Goal: Information Seeking & Learning: Compare options

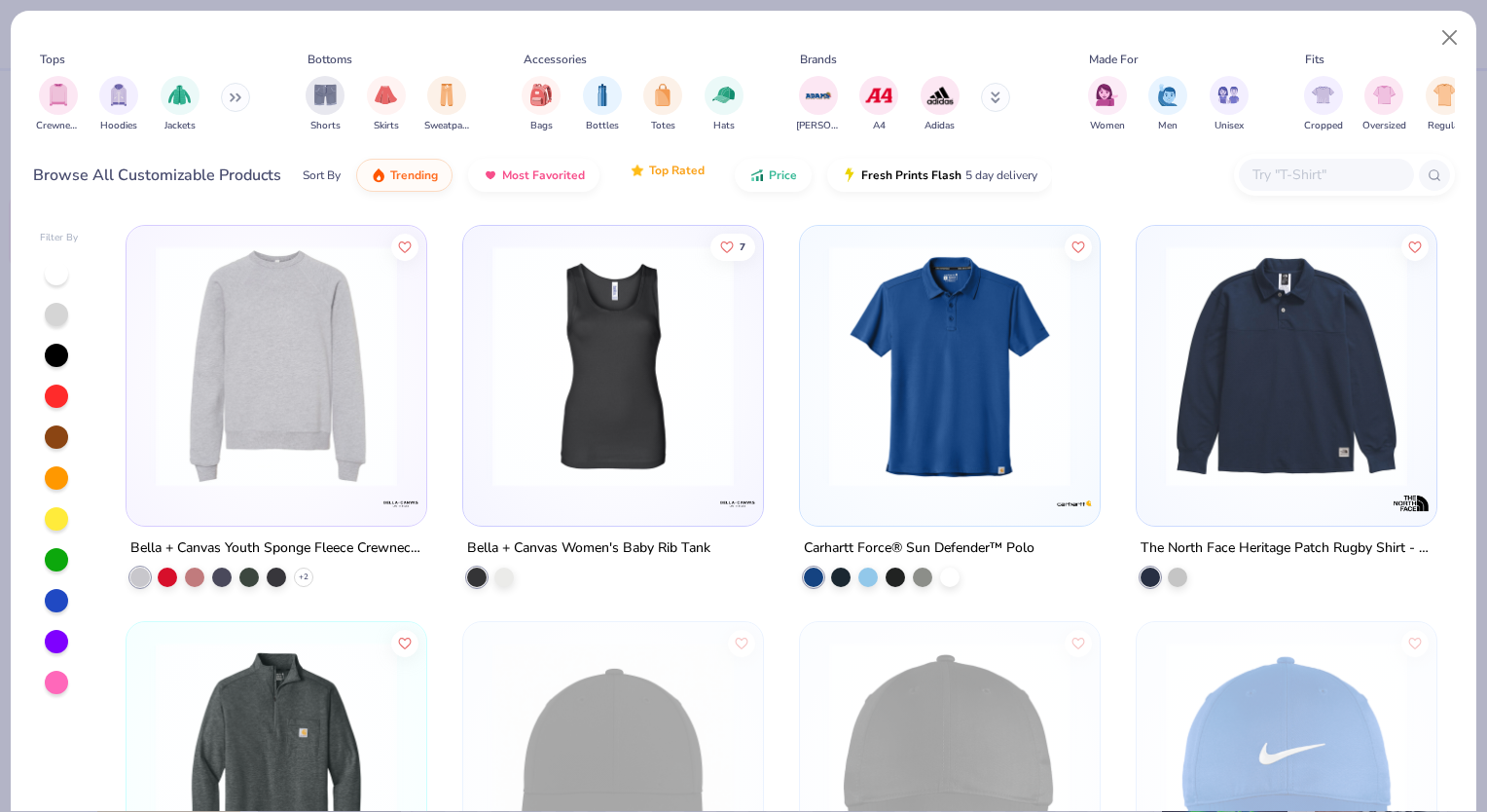
click at [651, 169] on span "Top Rated" at bounding box center [677, 171] width 55 height 16
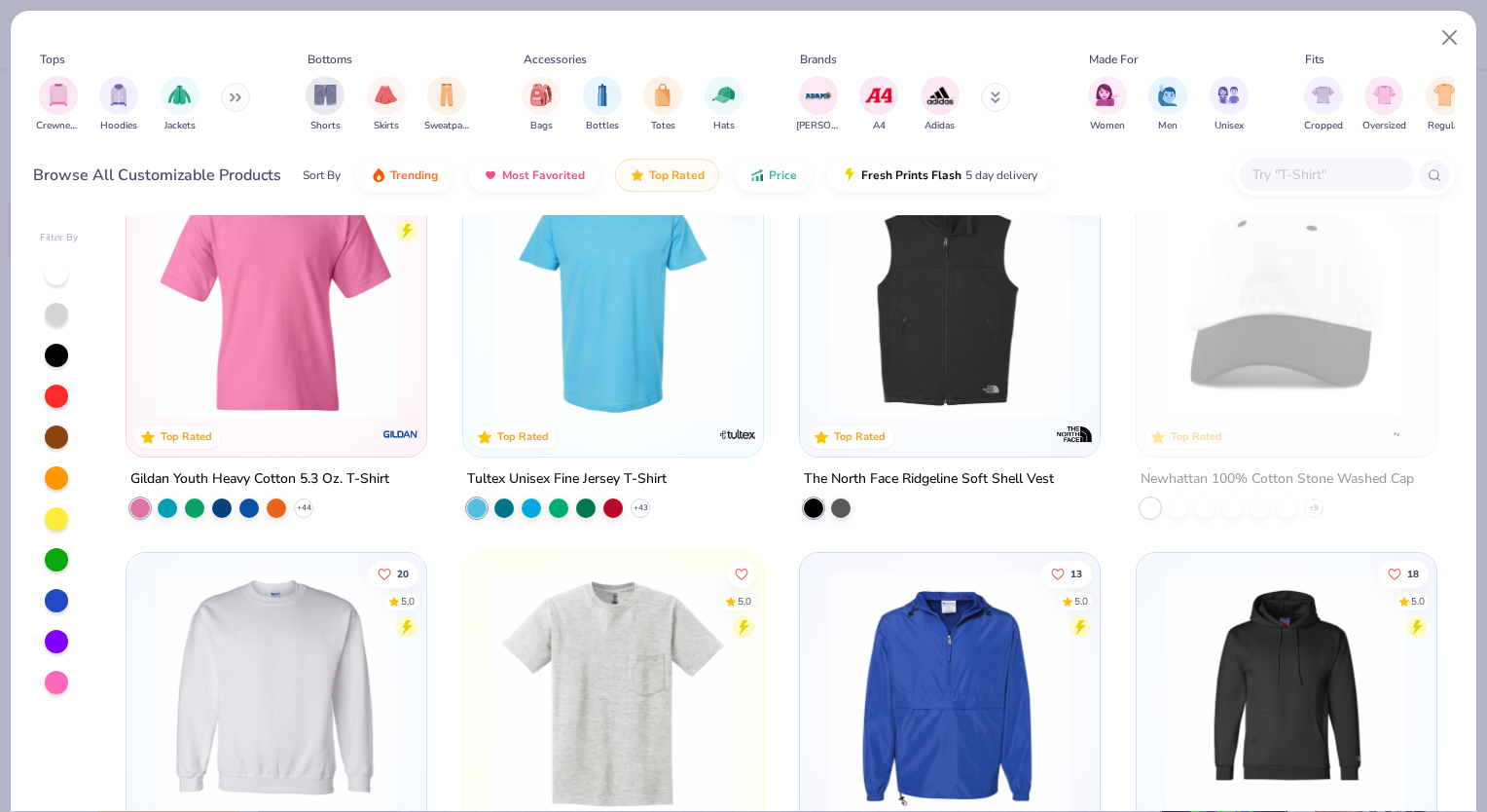
scroll to position [487, 0]
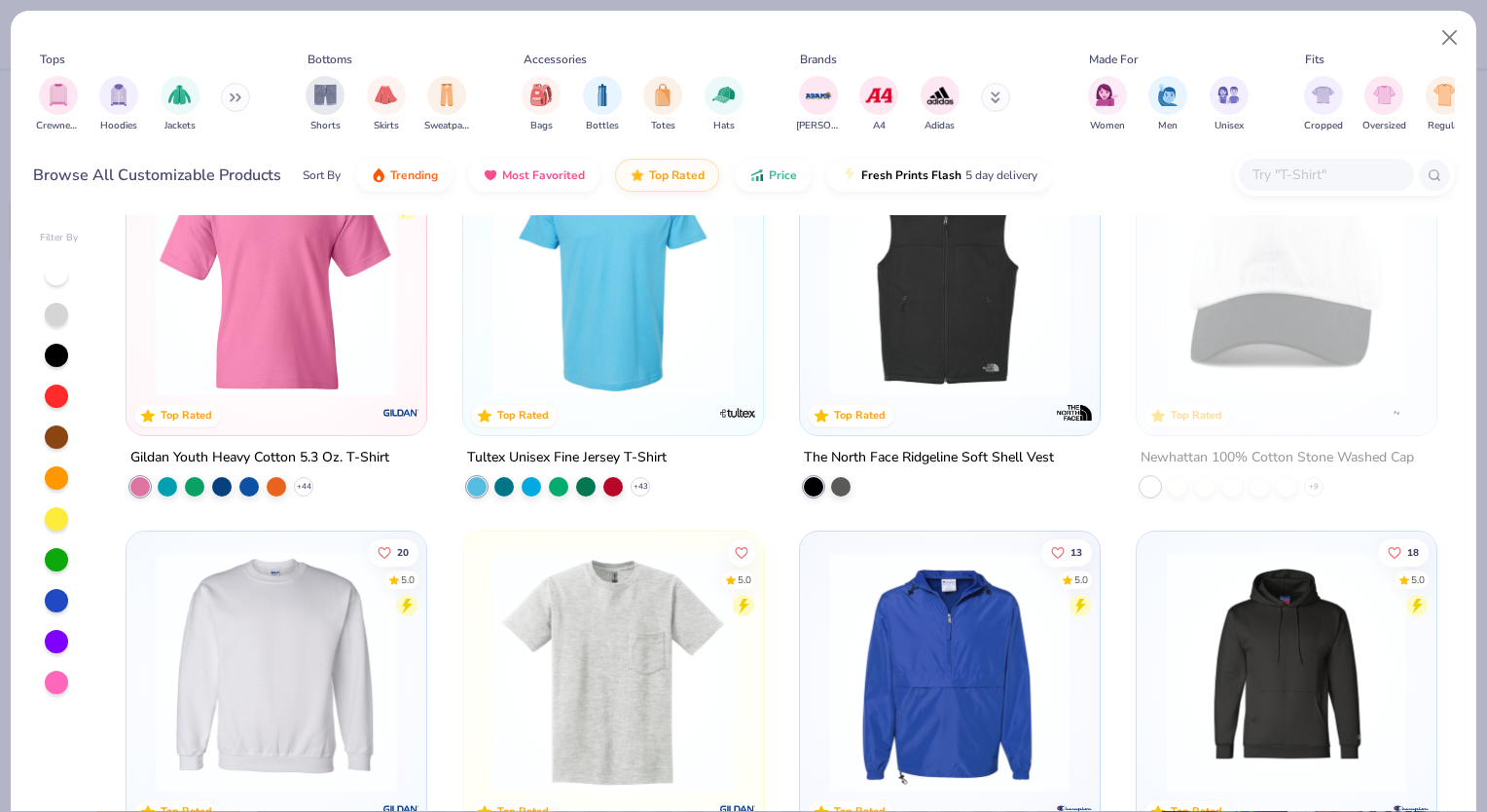
click at [340, 388] on img at bounding box center [277, 276] width 261 height 242
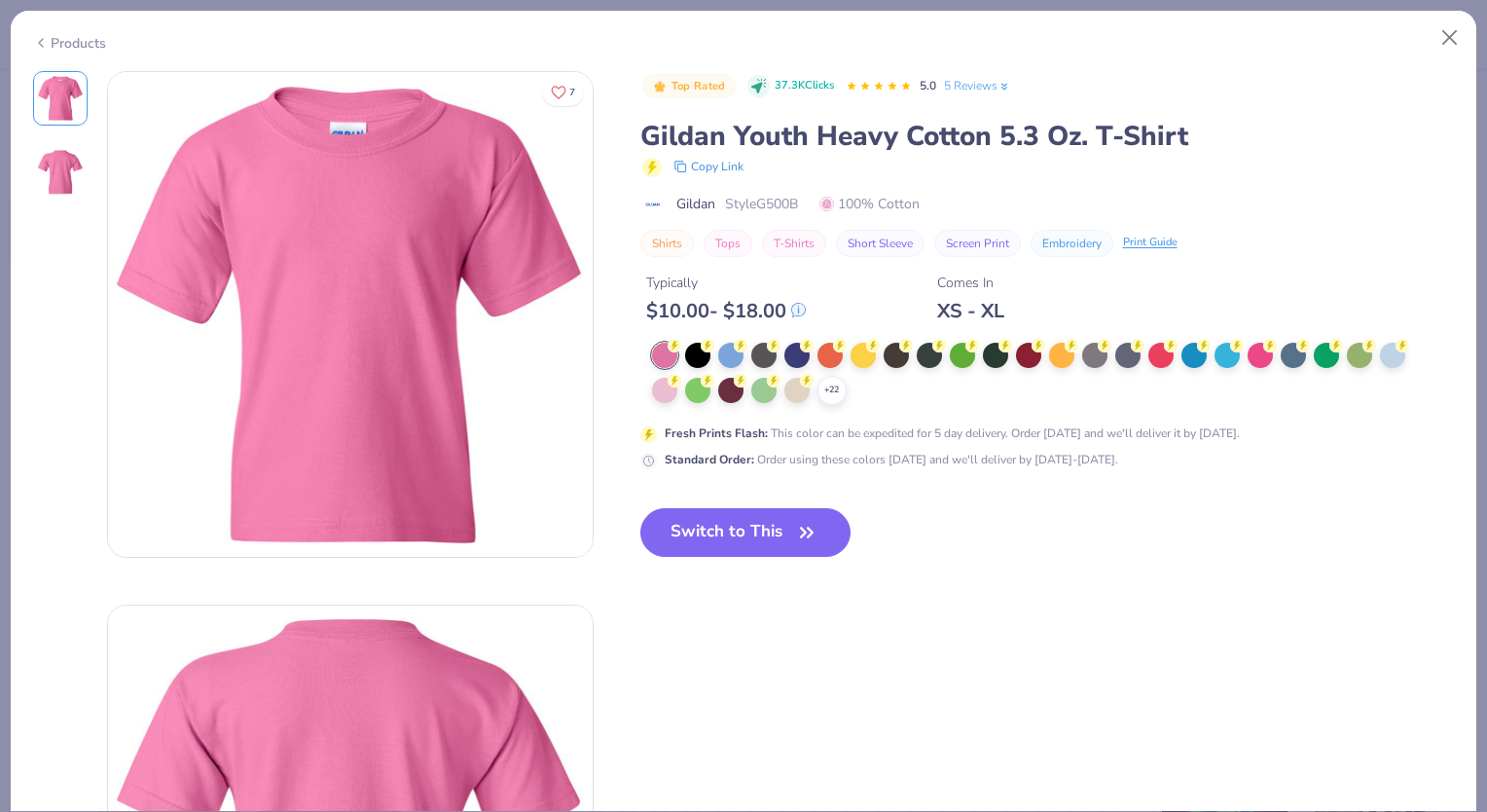
click at [980, 90] on link "5 Reviews" at bounding box center [977, 85] width 67 height 18
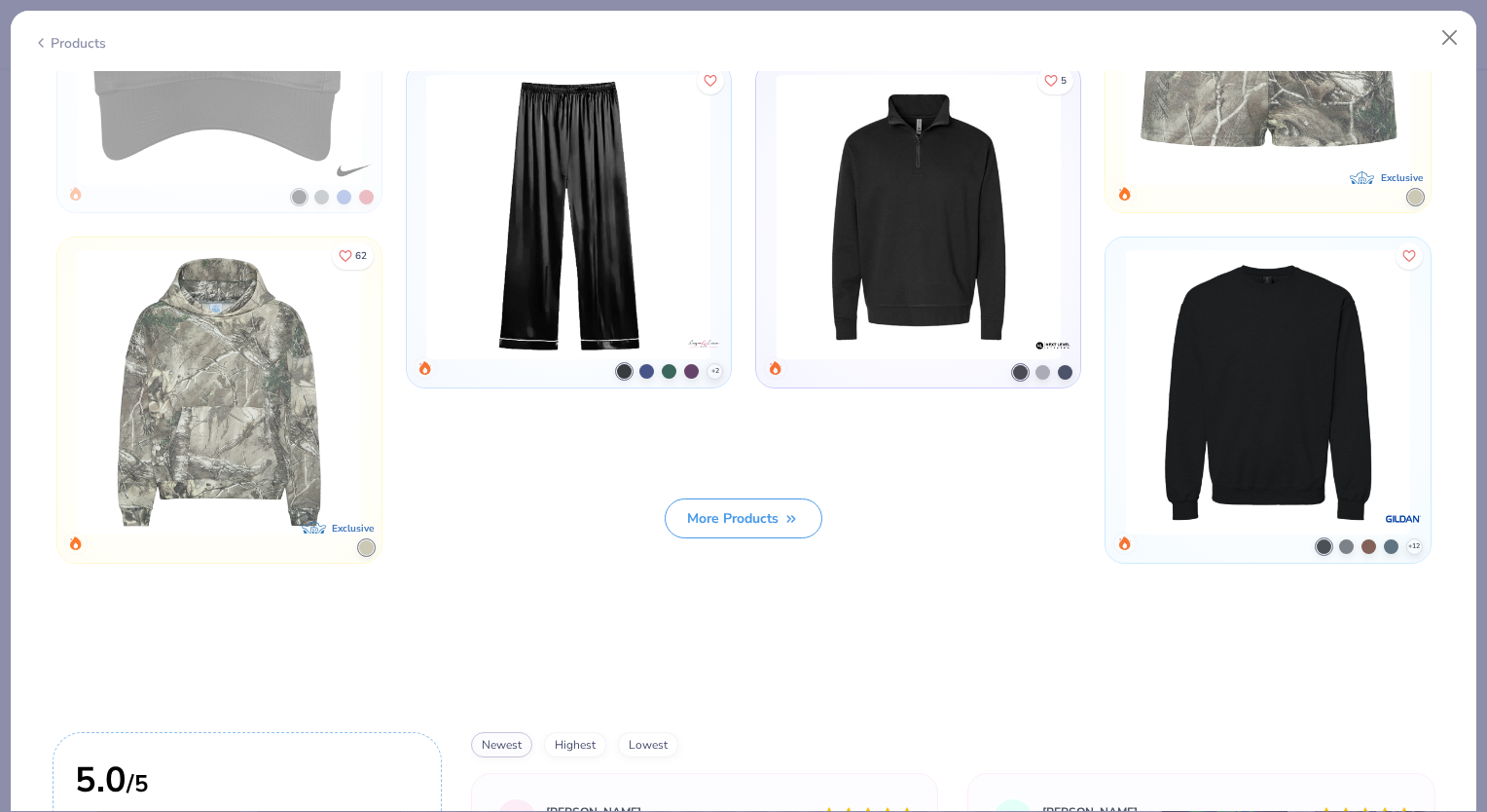
scroll to position [2693, 0]
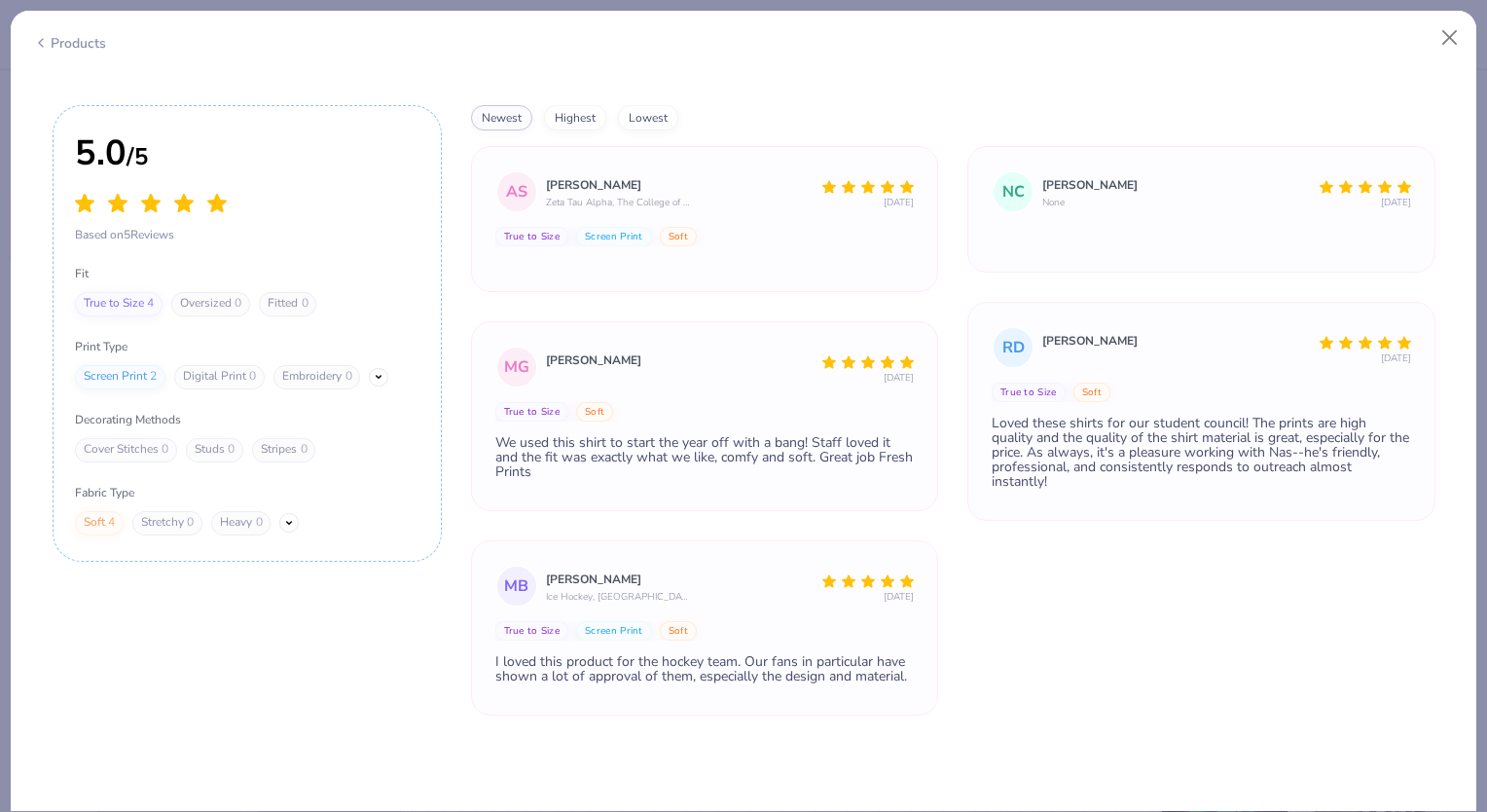
click at [85, 46] on div "Products" at bounding box center [70, 43] width 73 height 21
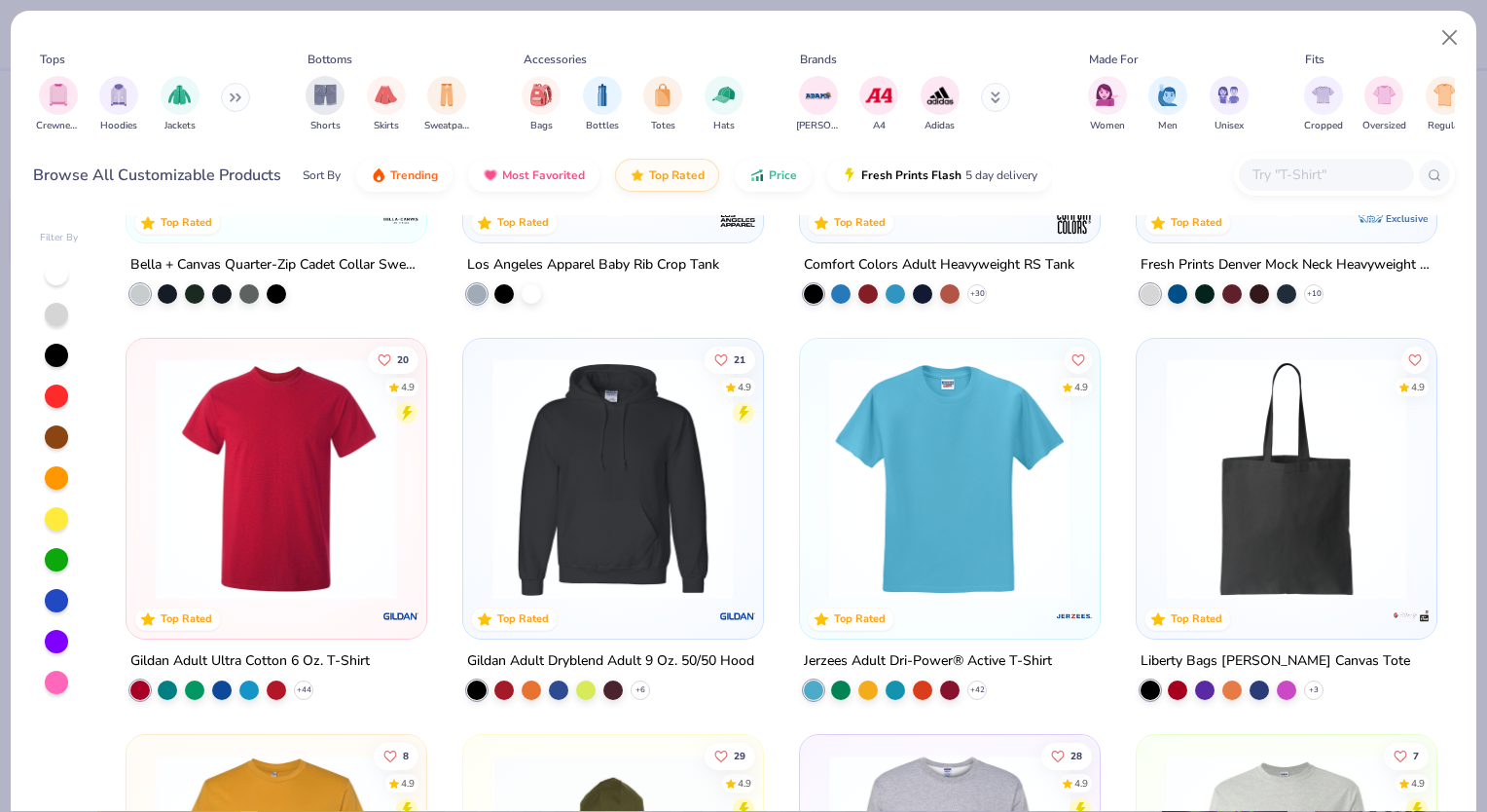
scroll to position [1557, 0]
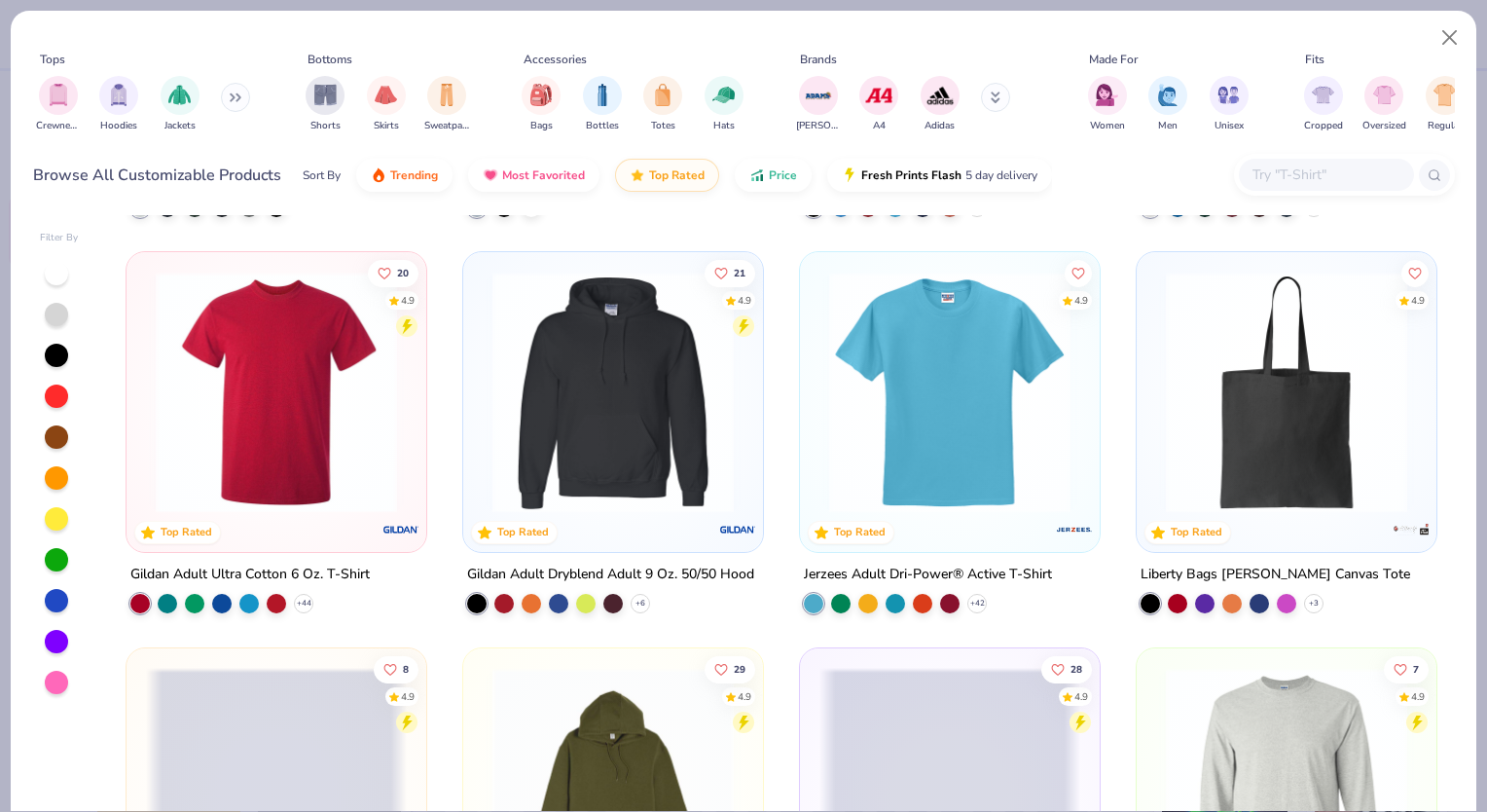
click at [299, 412] on img at bounding box center [277, 393] width 261 height 242
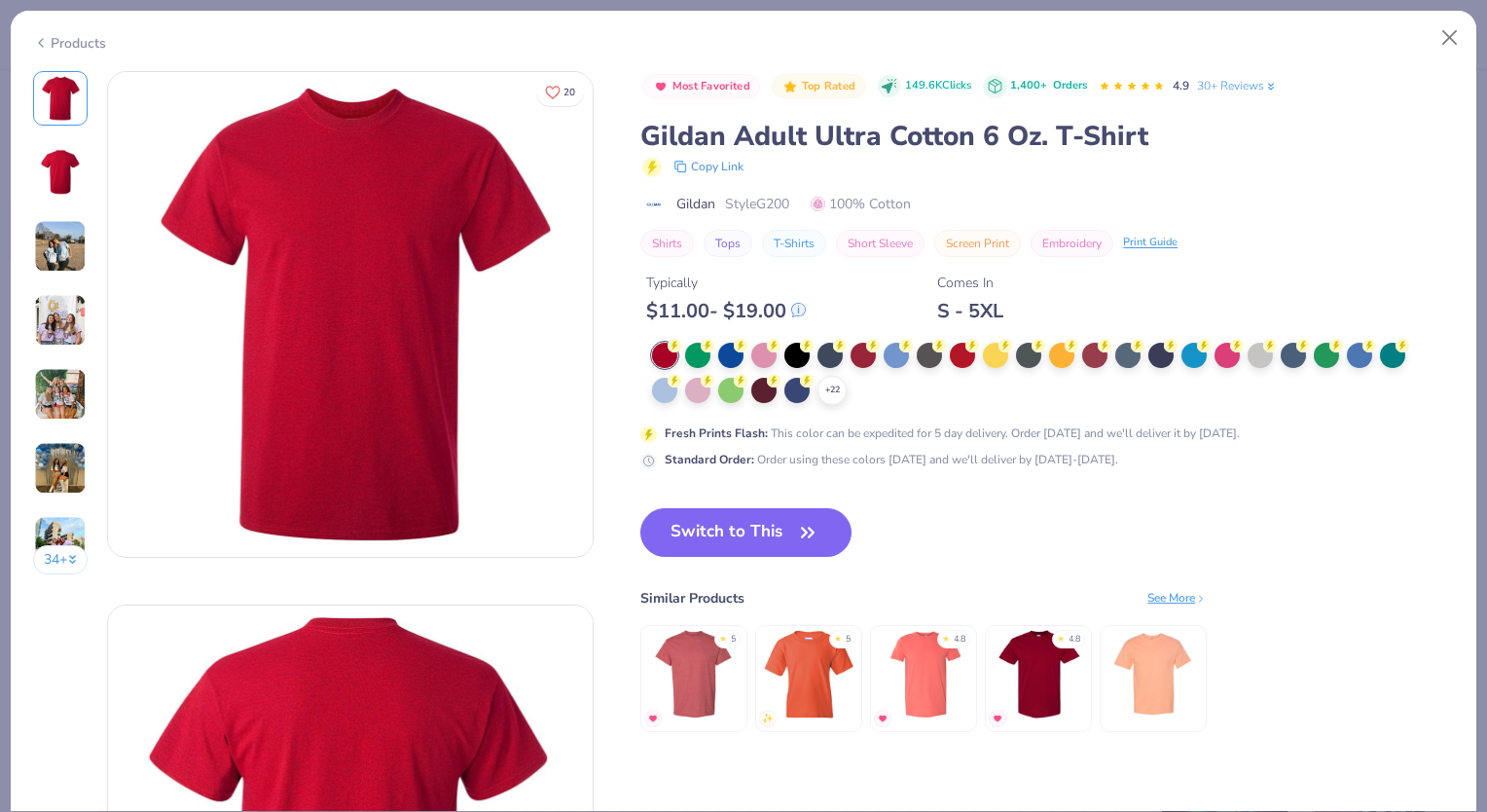
click at [1246, 78] on link "30+ Reviews" at bounding box center [1238, 85] width 81 height 18
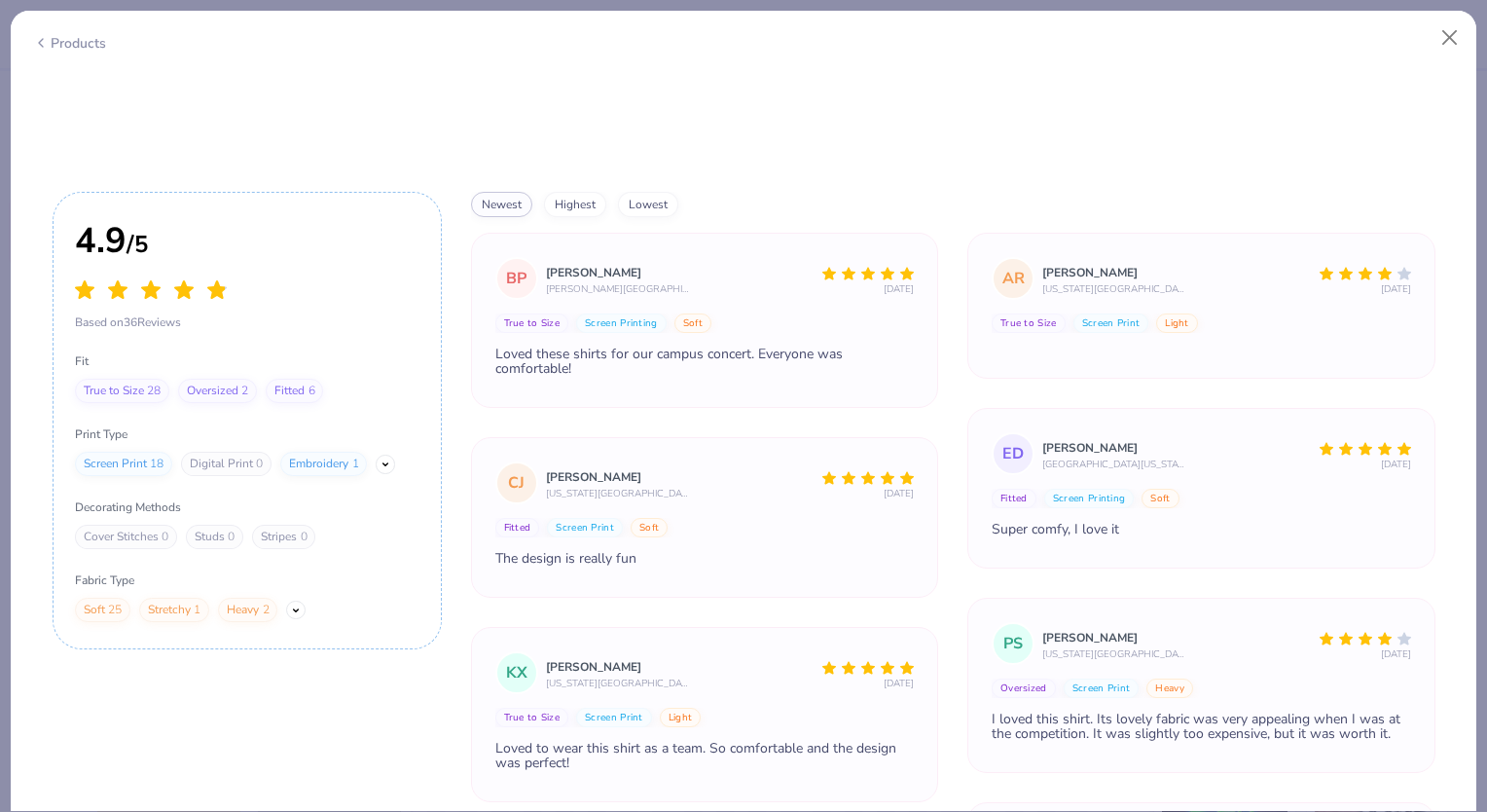
scroll to position [7276, 0]
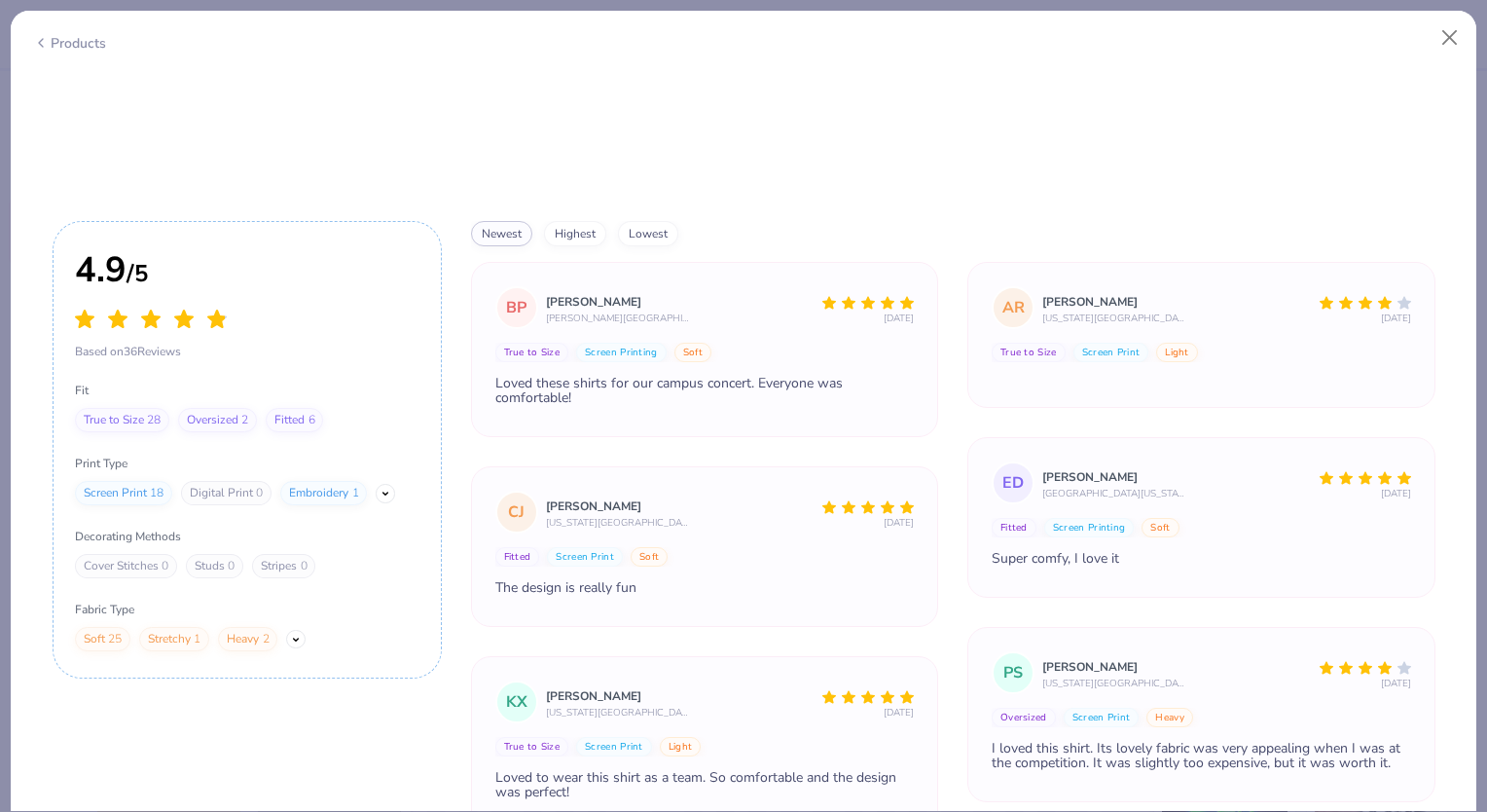
click at [577, 221] on button "highest" at bounding box center [575, 234] width 62 height 26
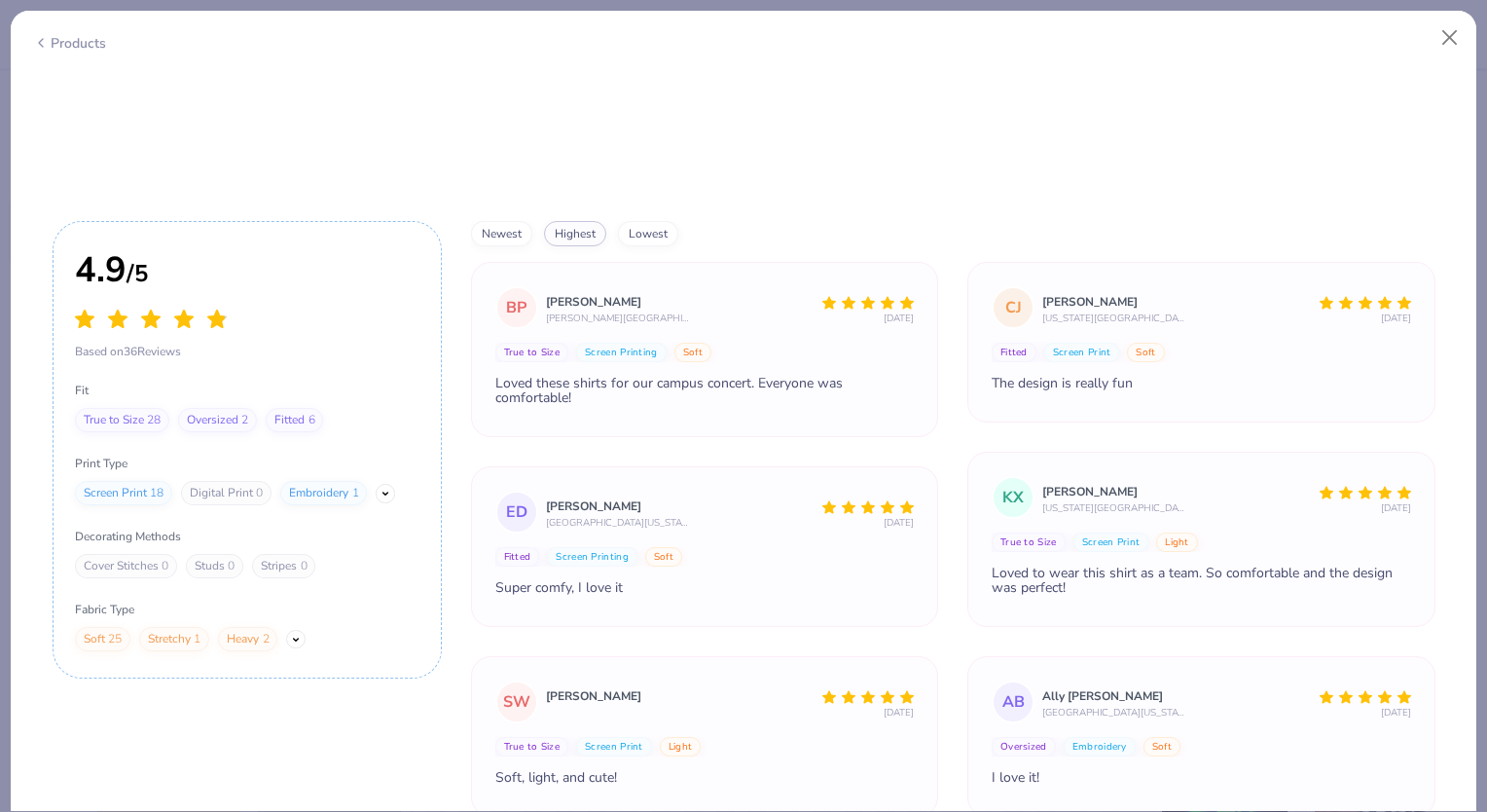
click at [662, 221] on button "lowest" at bounding box center [647, 234] width 60 height 26
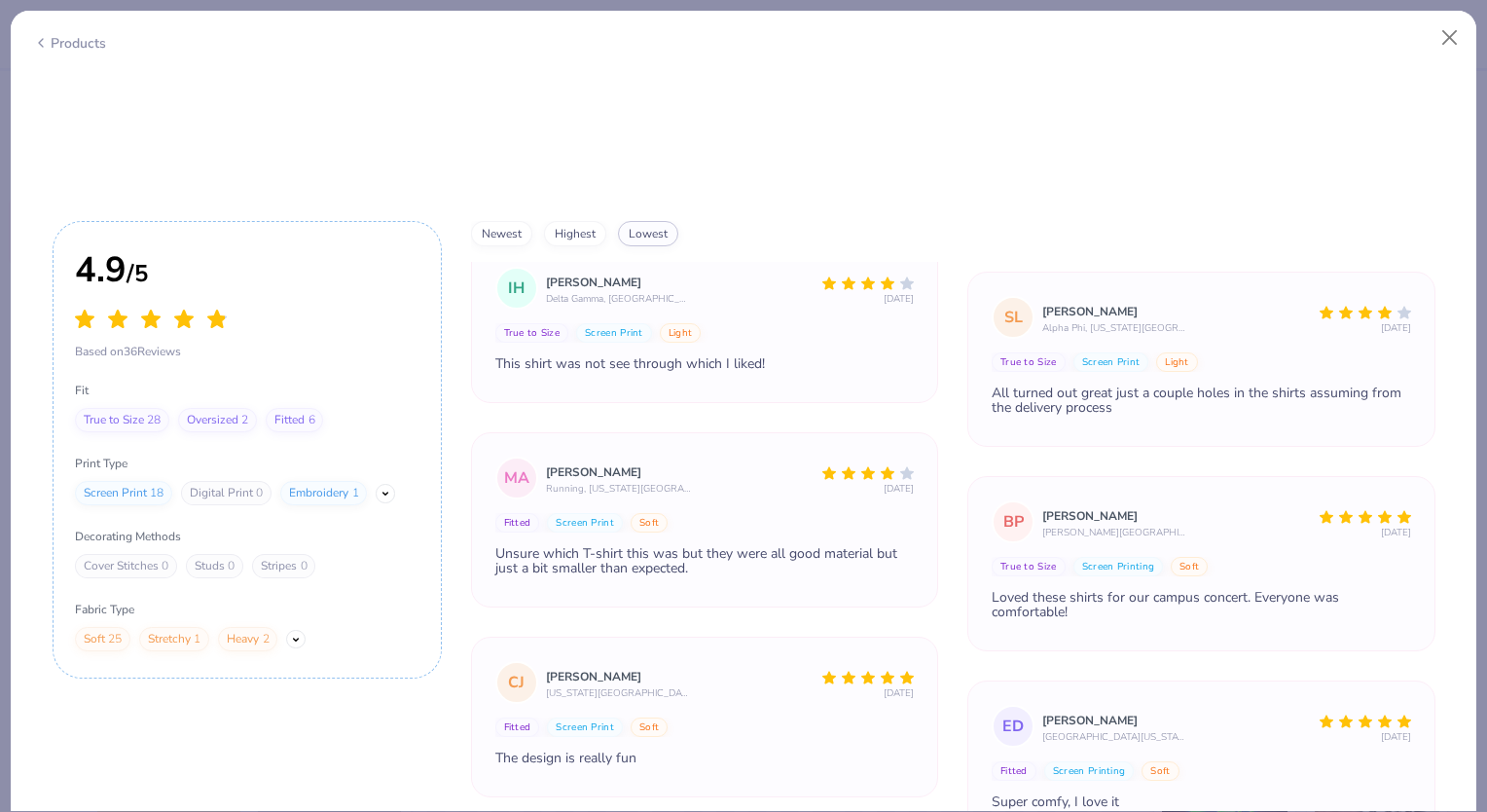
scroll to position [0, 0]
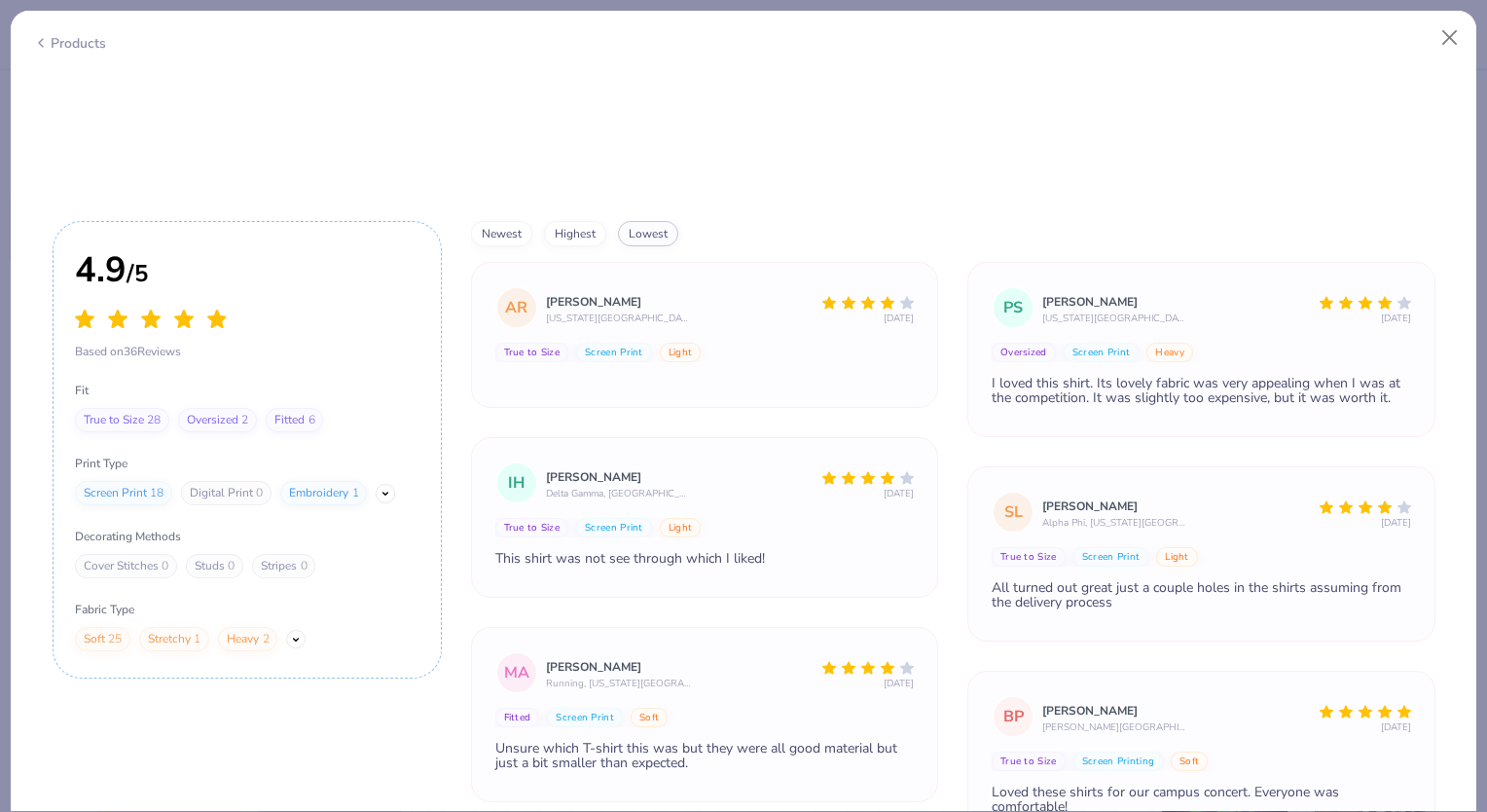
click at [577, 221] on button "highest" at bounding box center [575, 234] width 62 height 26
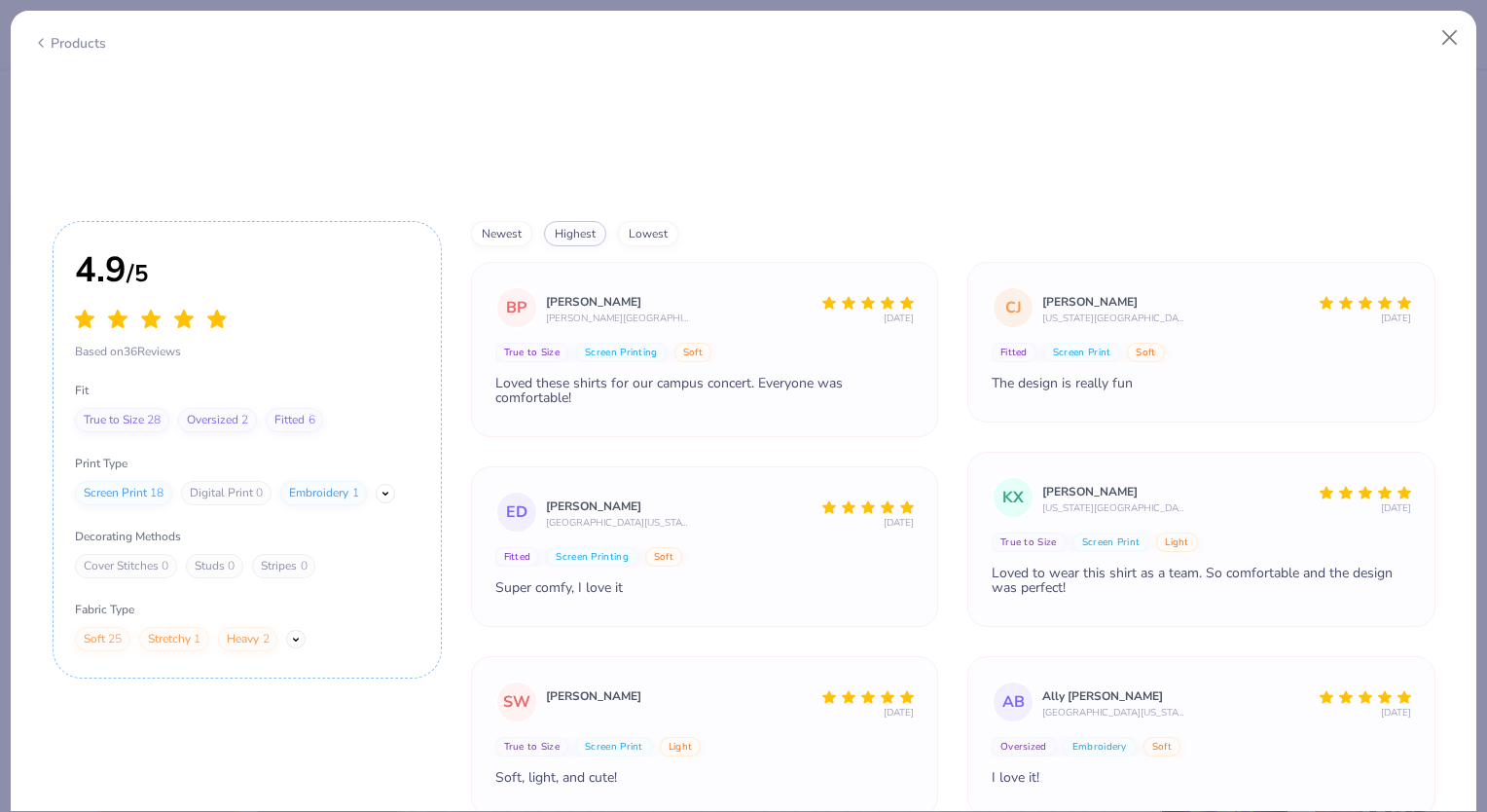
click at [502, 221] on button "newest" at bounding box center [502, 234] width 61 height 26
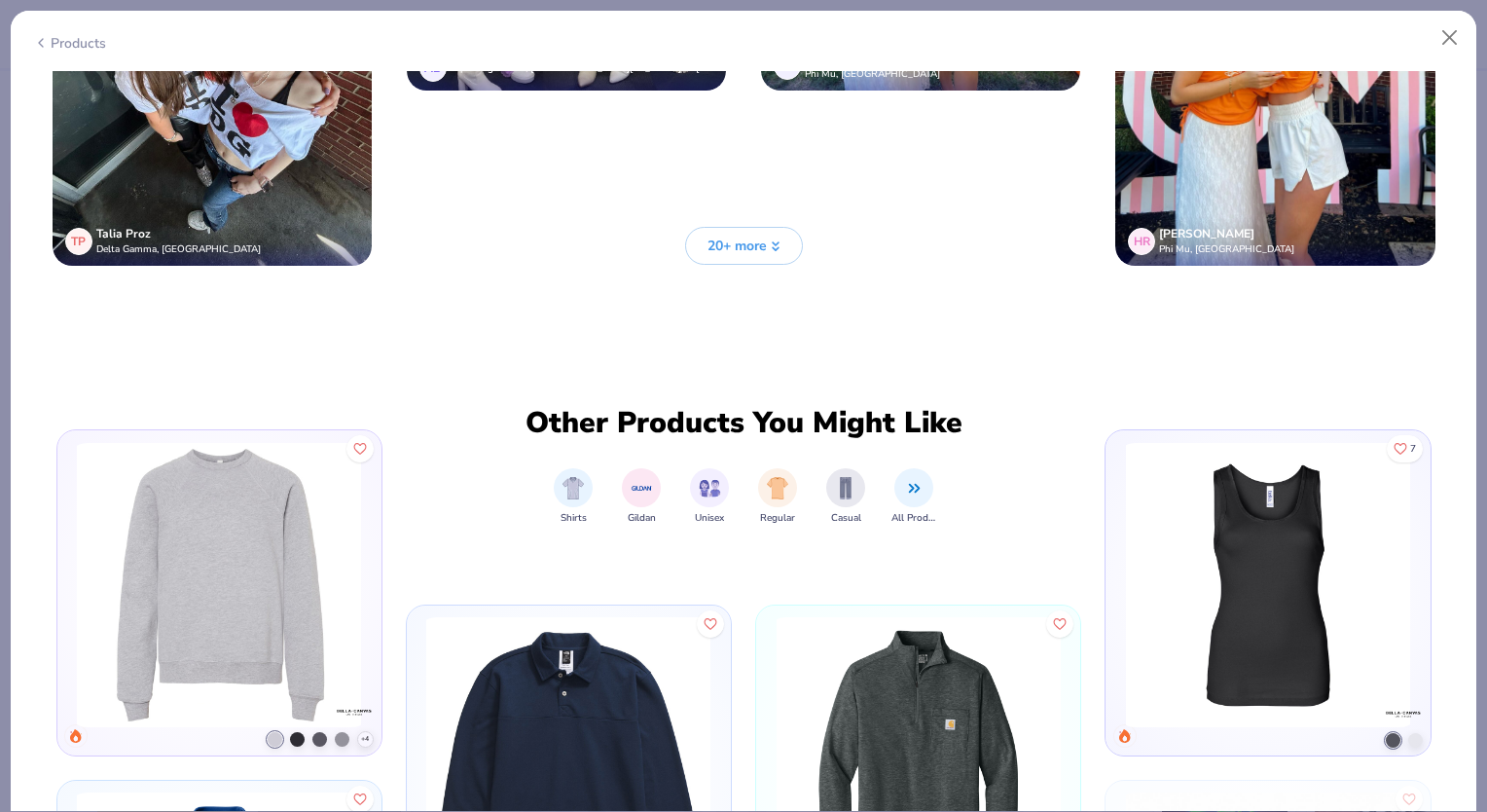
scroll to position [5621, 0]
